Goal: Information Seeking & Learning: Understand process/instructions

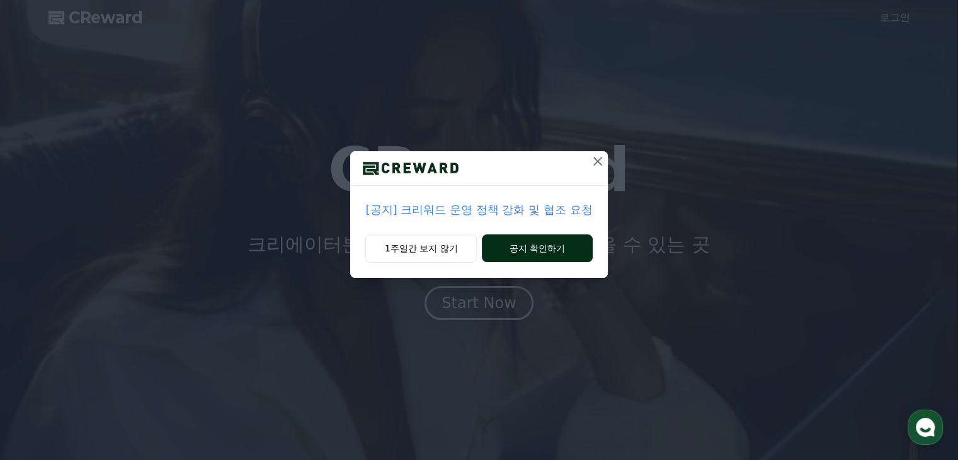
click at [497, 251] on button "공지 확인하기" at bounding box center [537, 248] width 110 height 28
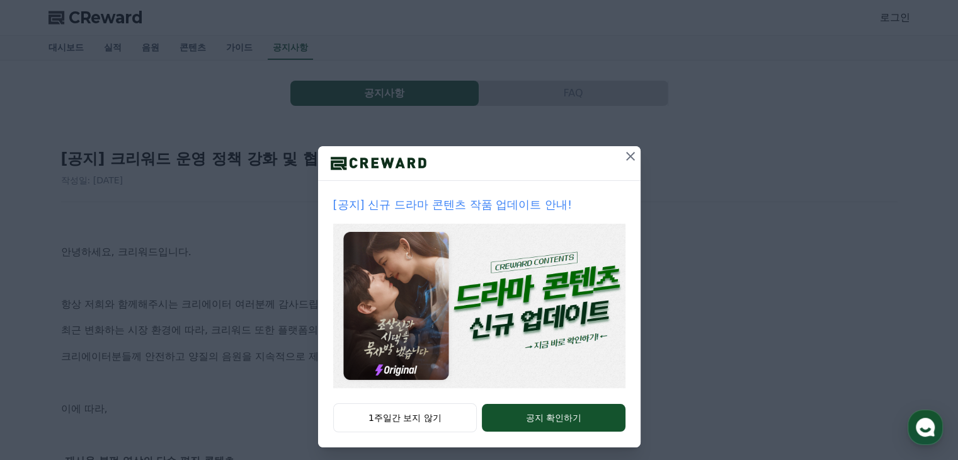
scroll to position [13, 0]
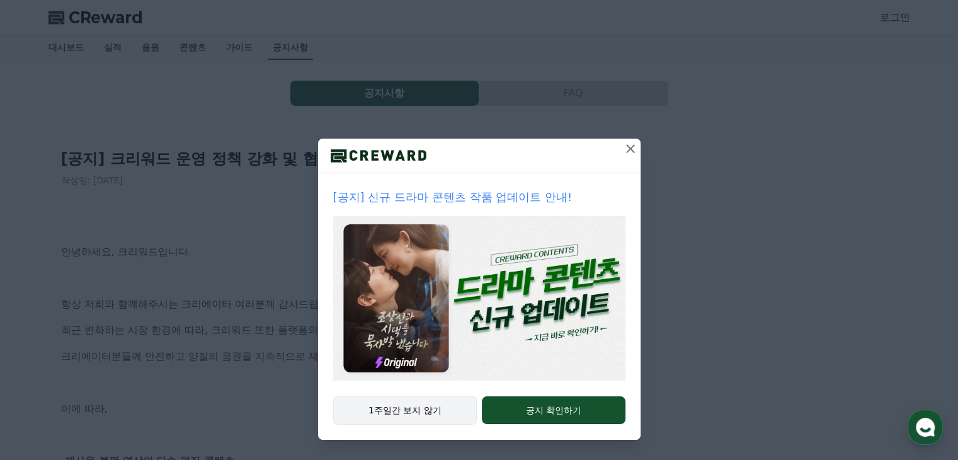
click at [401, 404] on button "1주일간 보지 않기" at bounding box center [405, 409] width 144 height 29
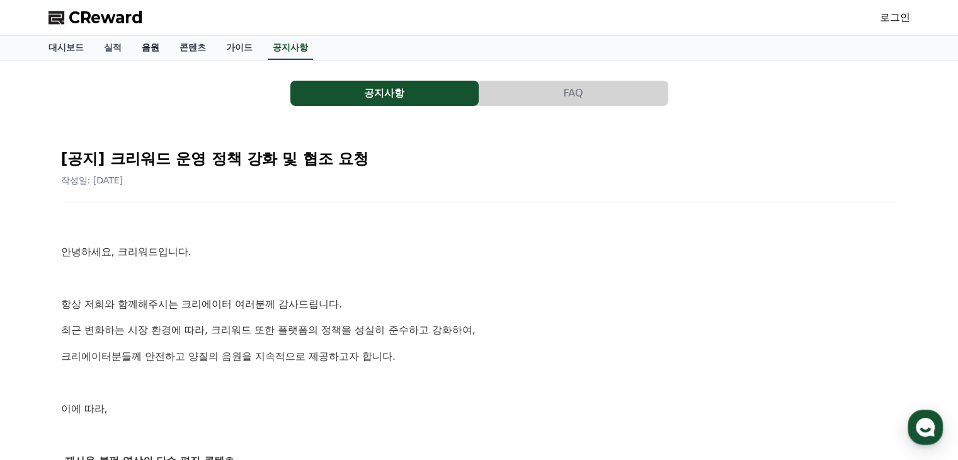
click at [151, 44] on link "음원" at bounding box center [151, 48] width 38 height 24
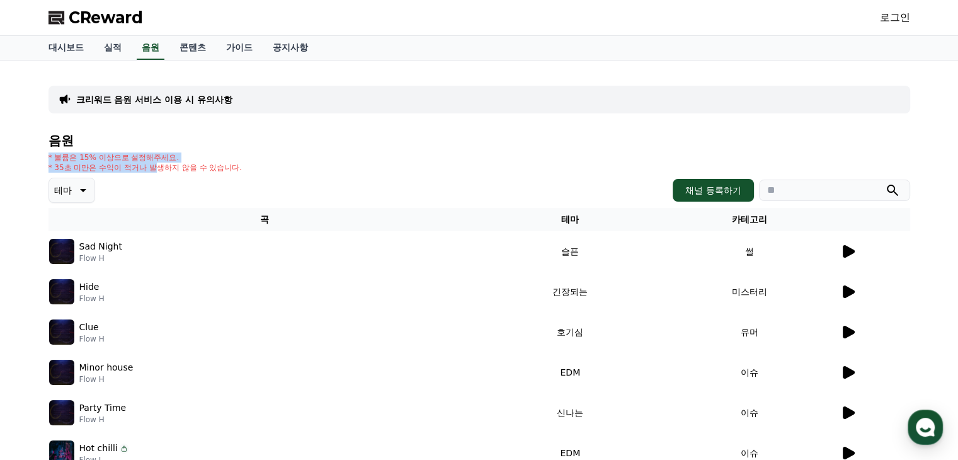
drag, startPoint x: 130, startPoint y: 137, endPoint x: 163, endPoint y: 166, distance: 44.2
click at [161, 164] on div "음원 * 볼륨은 15% 이상으로 설정해주세요. * 35초 미만은 수익이 적거나 발생하지 않을 수 있습니다. 테마 채널 등록하기 곡 테마 카테고…" at bounding box center [478, 396] width 861 height 526
click at [167, 168] on p "* 35초 미만은 수익이 적거나 발생하지 않을 수 있습니다." at bounding box center [145, 167] width 194 height 10
click at [171, 169] on p "* 35초 미만은 수익이 적거나 발생하지 않을 수 있습니다." at bounding box center [145, 167] width 194 height 10
drag, startPoint x: 171, startPoint y: 164, endPoint x: 280, endPoint y: 164, distance: 108.3
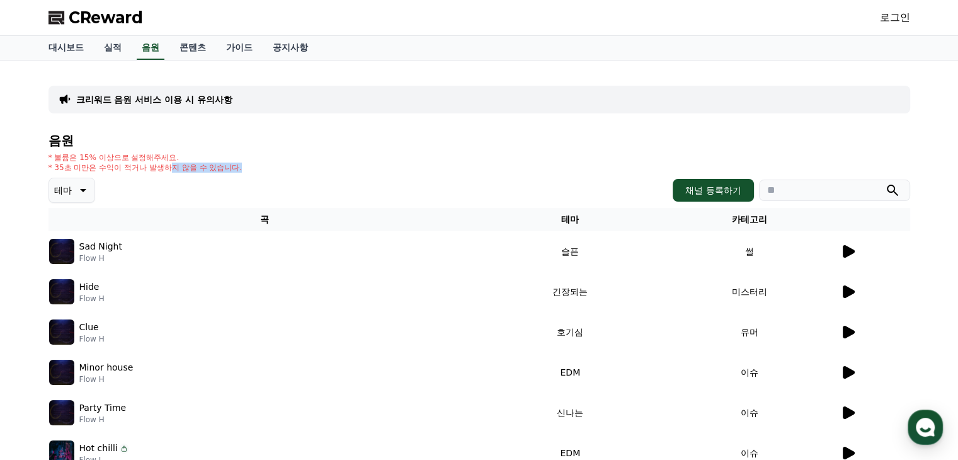
click at [275, 164] on div "* 볼륨은 15% 이상으로 설정해주세요. * 35초 미만은 수익이 적거나 발생하지 않을 수 있습니다." at bounding box center [478, 162] width 861 height 20
click at [280, 164] on div "* 볼륨은 15% 이상으로 설정해주세요. * 35초 미만은 수익이 적거나 발생하지 않을 수 있습니다." at bounding box center [478, 162] width 861 height 20
click at [267, 103] on div "크리워드 음원 서비스 이용 시 유의사항" at bounding box center [478, 100] width 861 height 28
click at [224, 96] on div "크리워드 음원 서비스 이용 시 유의사항" at bounding box center [478, 100] width 861 height 28
click at [210, 96] on p "크리워드 음원 서비스 이용 시 유의사항" at bounding box center [154, 99] width 156 height 13
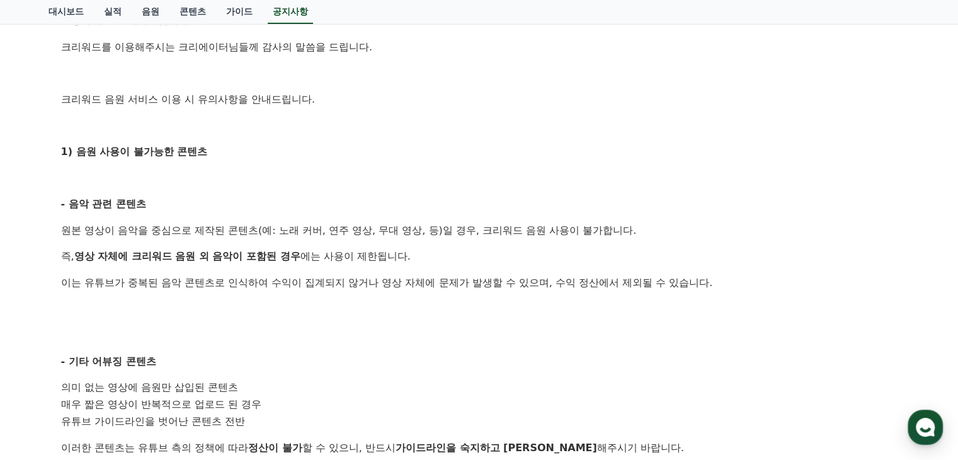
scroll to position [252, 0]
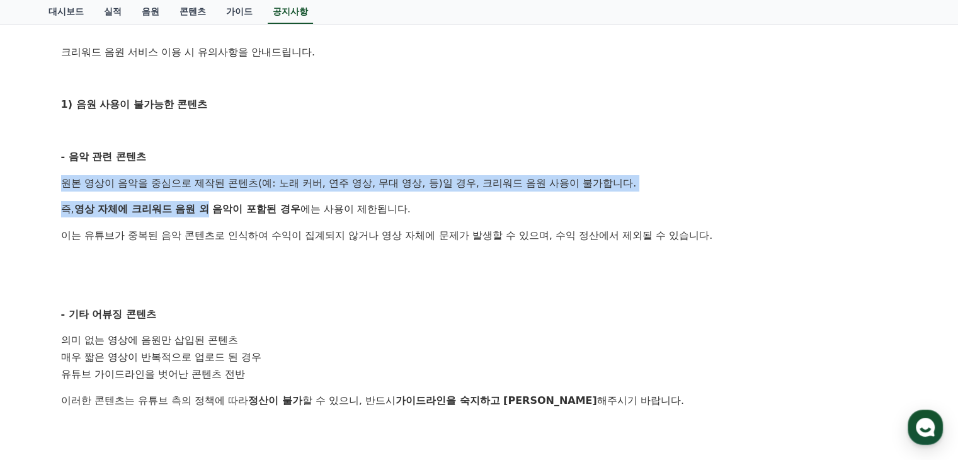
drag, startPoint x: 200, startPoint y: 139, endPoint x: 210, endPoint y: 227, distance: 88.7
click at [210, 222] on div "안녕하세요, 크리워드입니다. 크리워드를 이용해주시는 크리에이터님들께 감사의 말씀을 드립니다. 크리워드 음원 서비스 이용 시 유의사항을 안내드립…" at bounding box center [479, 383] width 836 height 836
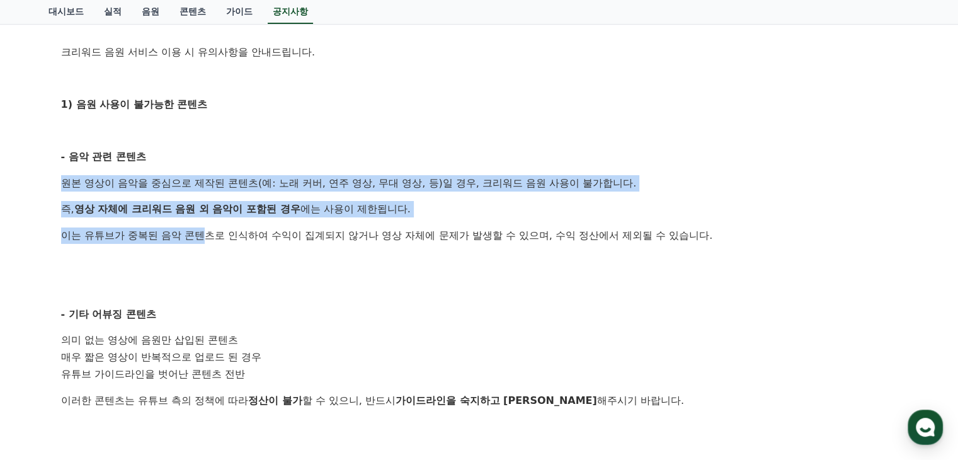
click at [210, 232] on p "이는 유튜브가 중복된 음악 콘텐츠로 인식하여 수익이 집계되지 않거나 영상 자체에 문제가 발생할 수 있으며, 수익 정산에서 제외될 수 있습니다." at bounding box center [479, 235] width 836 height 16
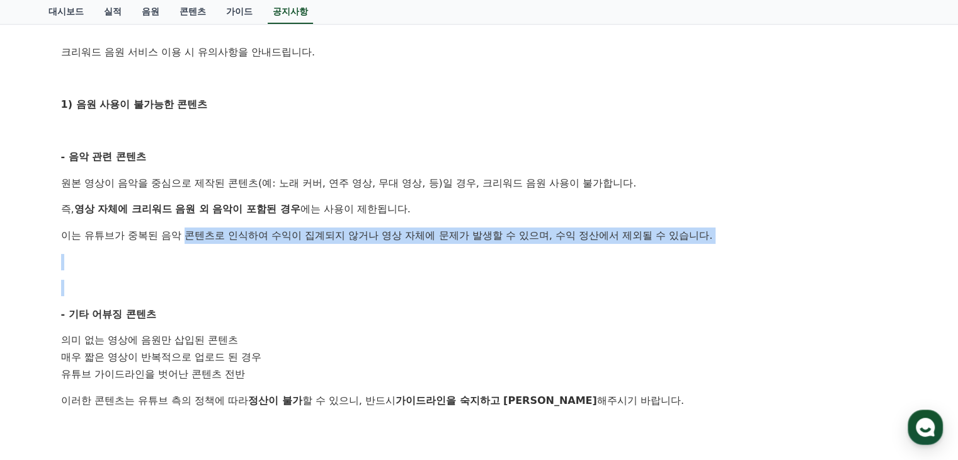
drag, startPoint x: 210, startPoint y: 232, endPoint x: 222, endPoint y: 266, distance: 36.8
click at [222, 266] on div "안녕하세요, 크리워드입니다. 크리워드를 이용해주시는 크리에이터님들께 감사의 말씀을 드립니다. 크리워드 음원 서비스 이용 시 유의사항을 안내드립…" at bounding box center [479, 383] width 836 height 836
click at [222, 266] on p at bounding box center [479, 262] width 836 height 16
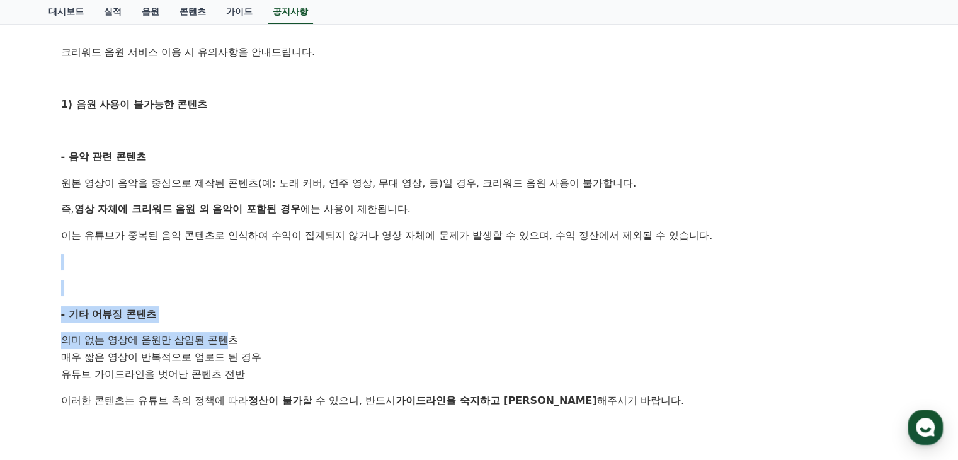
drag, startPoint x: 216, startPoint y: 268, endPoint x: 225, endPoint y: 337, distance: 69.8
click at [225, 336] on div "안녕하세요, 크리워드입니다. 크리워드를 이용해주시는 크리에이터님들께 감사의 말씀을 드립니다. 크리워드 음원 서비스 이용 시 유의사항을 안내드립…" at bounding box center [479, 383] width 836 height 836
click at [225, 338] on li "의미 없는 영상에 음원만 삽입된 콘텐츠" at bounding box center [479, 340] width 836 height 17
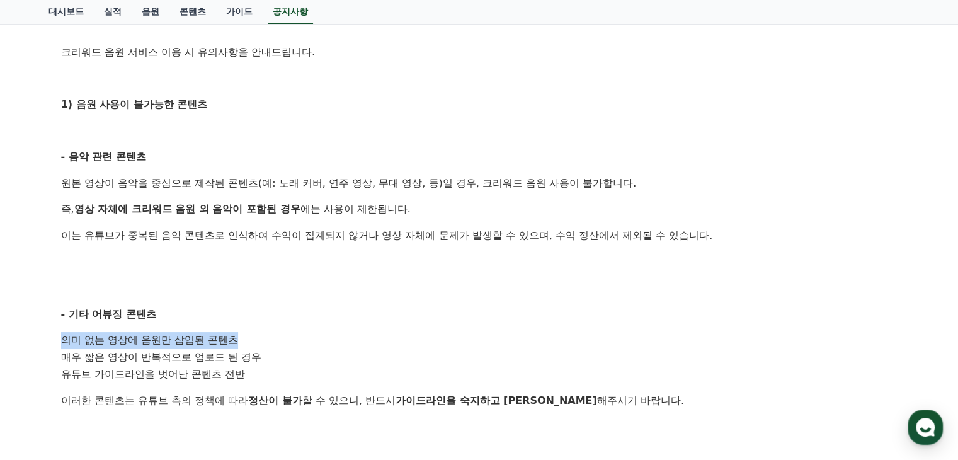
click at [225, 339] on li "의미 없는 영상에 음원만 삽입된 콘텐츠" at bounding box center [479, 340] width 836 height 17
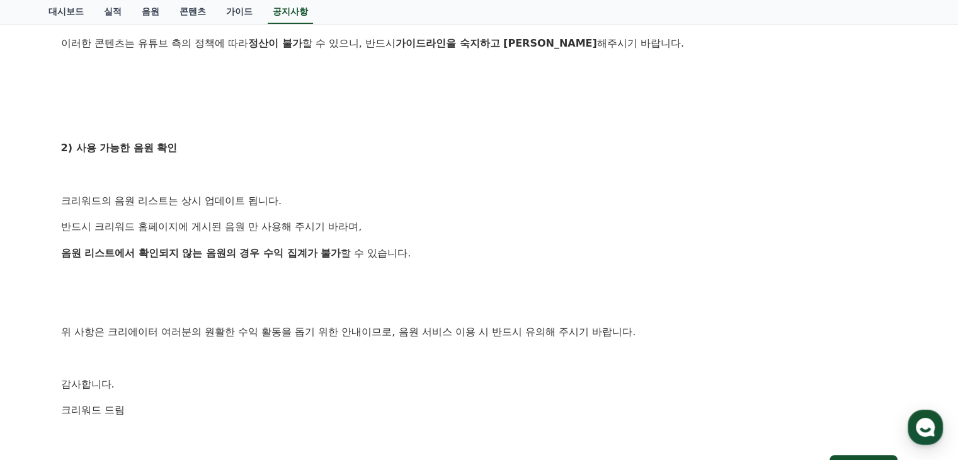
scroll to position [630, 0]
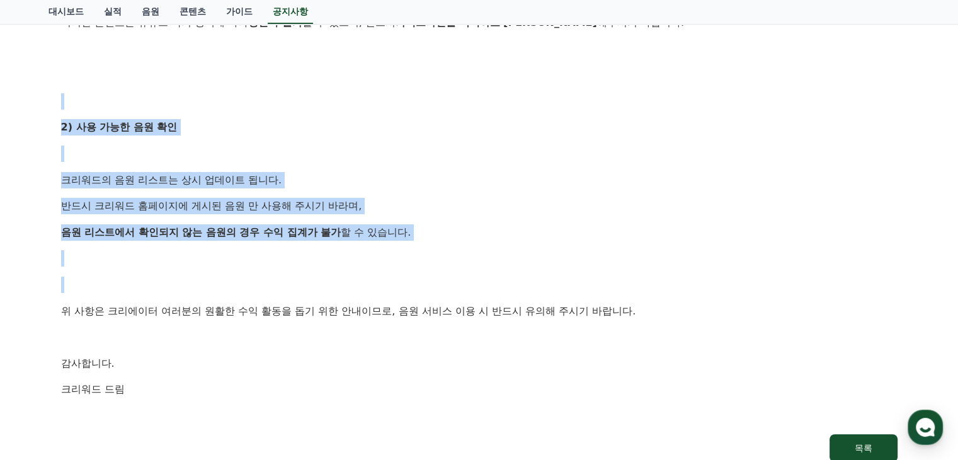
drag, startPoint x: 237, startPoint y: 93, endPoint x: 227, endPoint y: 276, distance: 183.5
click at [227, 271] on div "안녕하세요, 크리워드입니다. 크리워드를 이용해주시는 크리에이터님들께 감사의 말씀을 드립니다. 크리워드 음원 서비스 이용 시 유의사항을 안내드립…" at bounding box center [479, 6] width 836 height 836
click at [226, 279] on p at bounding box center [479, 284] width 836 height 16
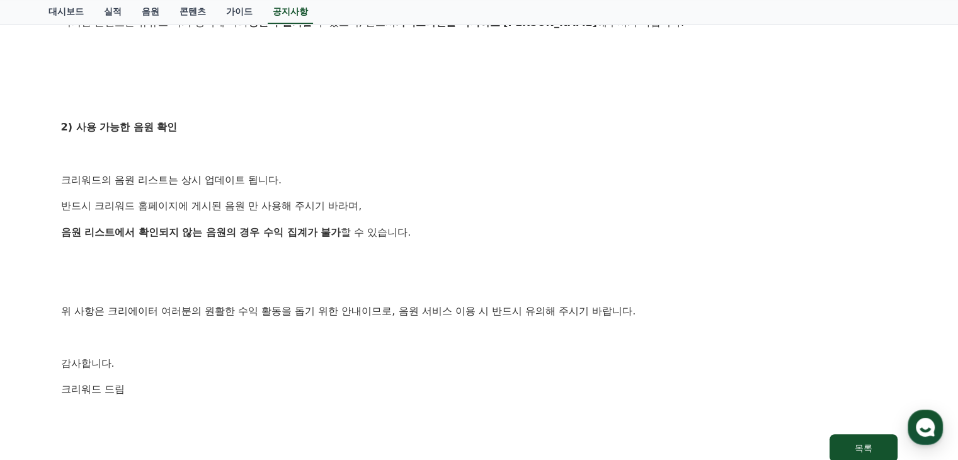
drag, startPoint x: 198, startPoint y: 346, endPoint x: 198, endPoint y: 295, distance: 51.0
click at [197, 341] on div "안녕하세요, 크리워드입니다. 크리워드를 이용해주시는 크리에이터님들께 감사의 말씀을 드립니다. 크리워드 음원 서비스 이용 시 유의사항을 안내드립…" at bounding box center [479, 6] width 836 height 836
click at [196, 278] on p at bounding box center [479, 284] width 836 height 16
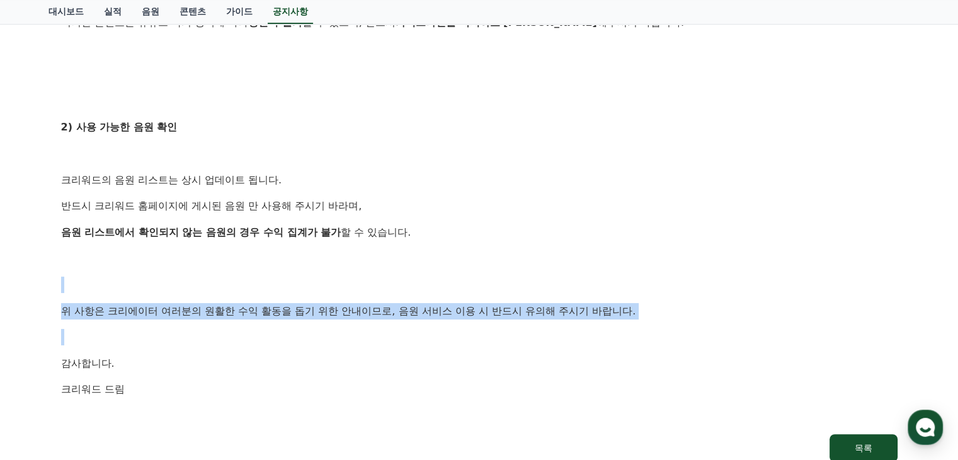
drag, startPoint x: 196, startPoint y: 277, endPoint x: 205, endPoint y: 357, distance: 80.4
click at [205, 343] on div "안녕하세요, 크리워드입니다. 크리워드를 이용해주시는 크리에이터님들께 감사의 말씀을 드립니다. 크리워드 음원 서비스 이용 시 유의사항을 안내드립…" at bounding box center [479, 6] width 836 height 836
click at [205, 357] on p "감사합니다." at bounding box center [479, 363] width 836 height 16
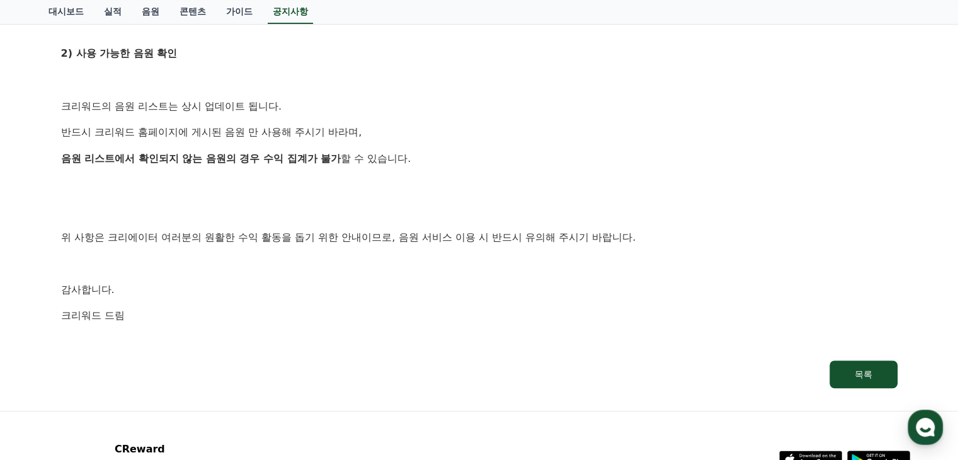
scroll to position [756, 0]
